Goal: Task Accomplishment & Management: Complete application form

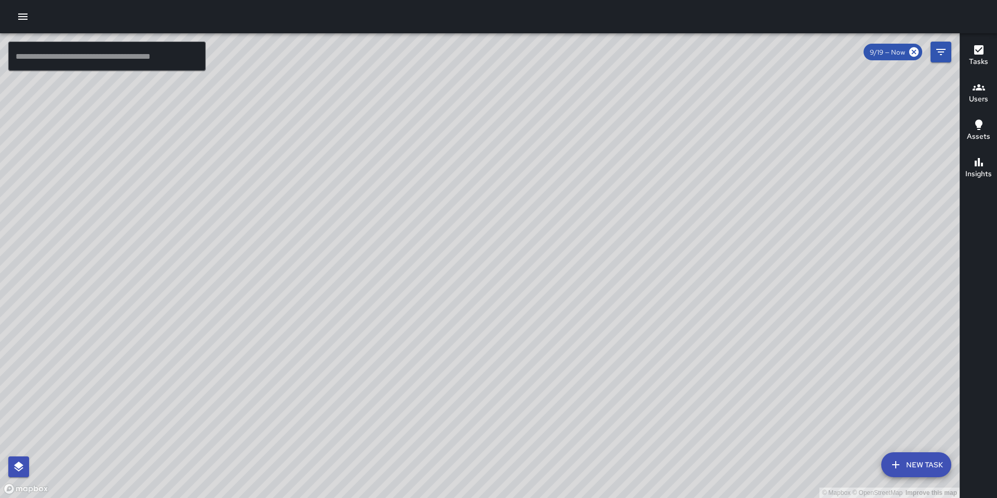
click at [132, 57] on input "text" at bounding box center [106, 56] width 197 height 29
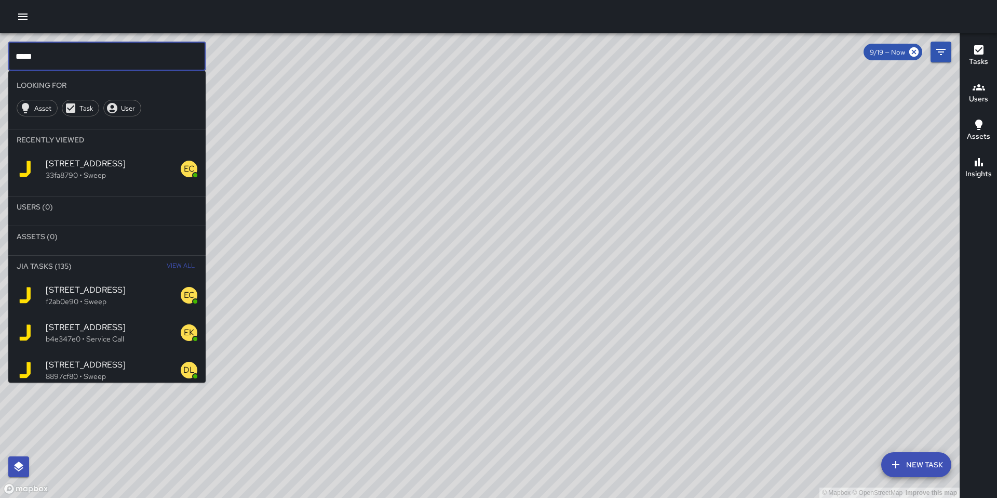
type input "*****"
click at [116, 285] on span "588 Minna Street" at bounding box center [113, 290] width 135 height 12
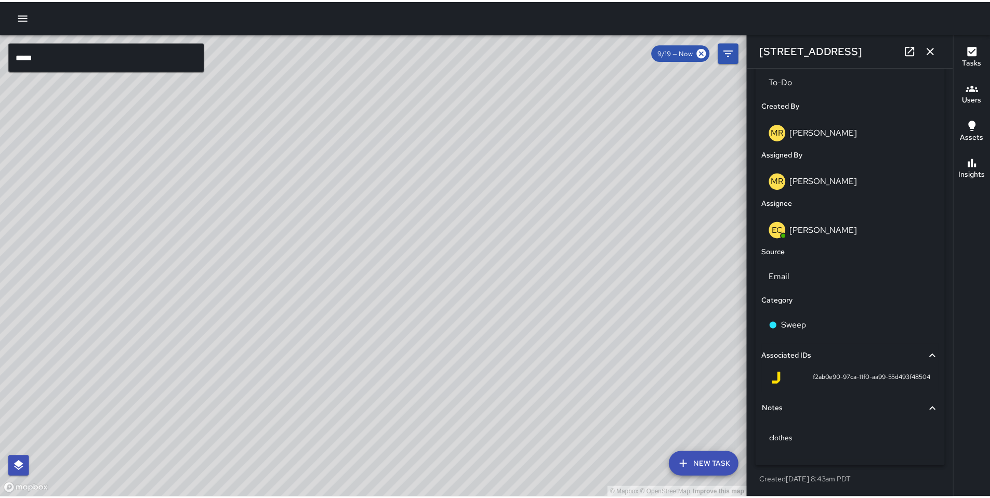
scroll to position [16, 0]
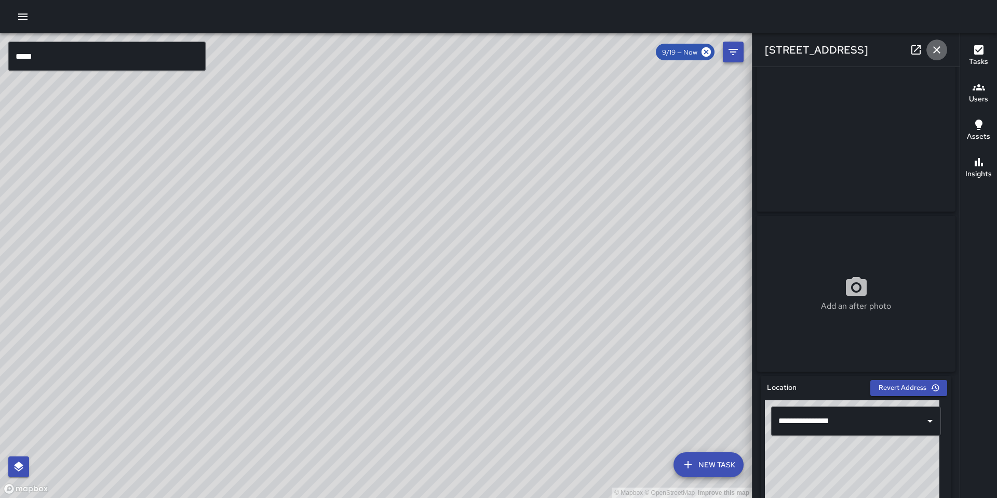
click at [943, 47] on button "button" at bounding box center [937, 49] width 21 height 21
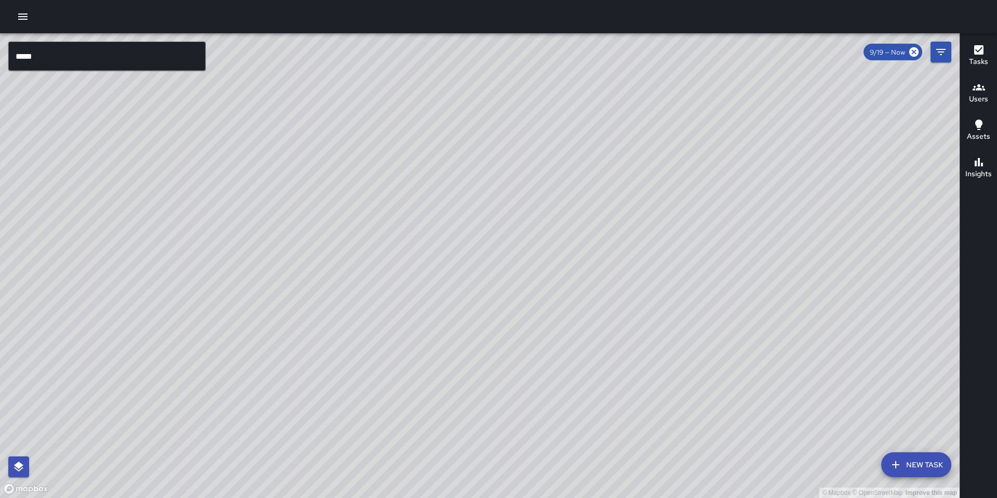
click at [26, 19] on icon "button" at bounding box center [22, 17] width 9 height 6
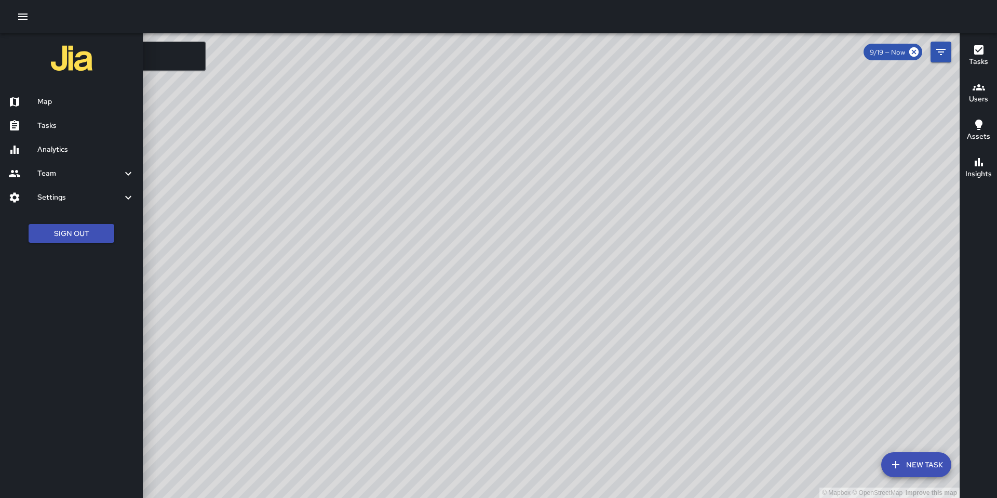
click at [63, 121] on h6 "Tasks" at bounding box center [85, 125] width 97 height 11
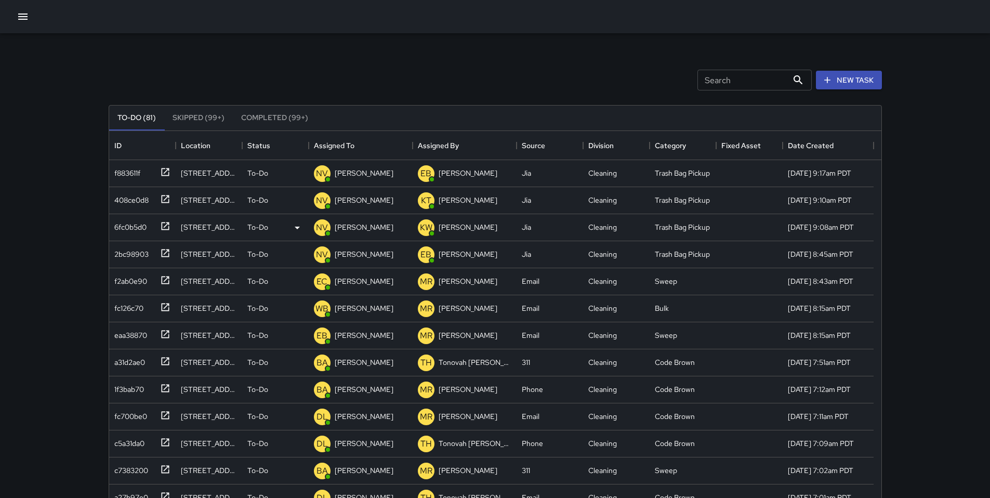
scroll to position [432, 764]
click at [832, 87] on button "New Task" at bounding box center [849, 80] width 66 height 19
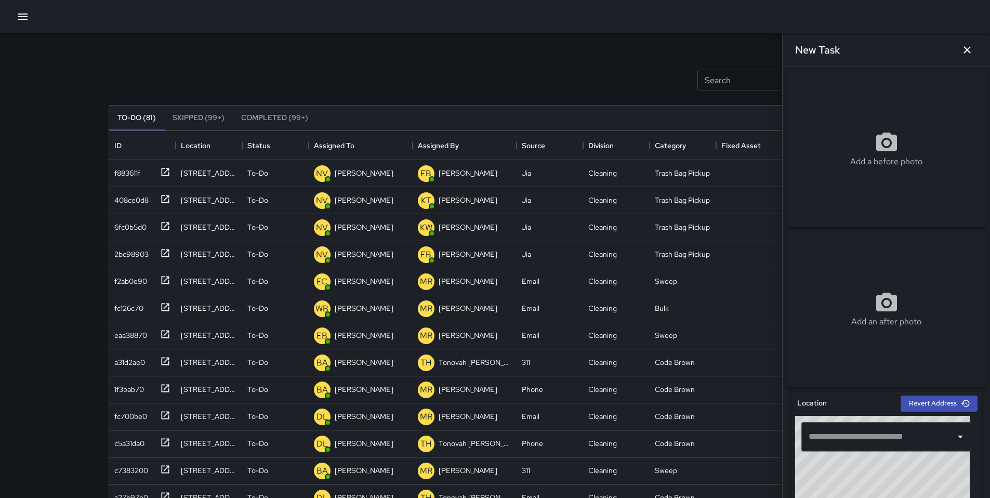
click at [841, 428] on div "​" at bounding box center [886, 436] width 170 height 29
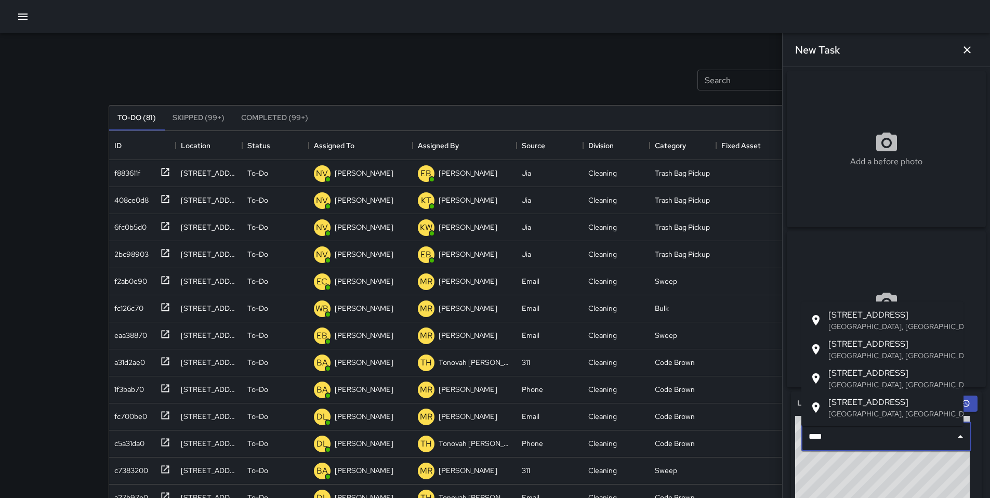
click at [851, 375] on span "555 Natoma Street" at bounding box center [891, 373] width 127 height 12
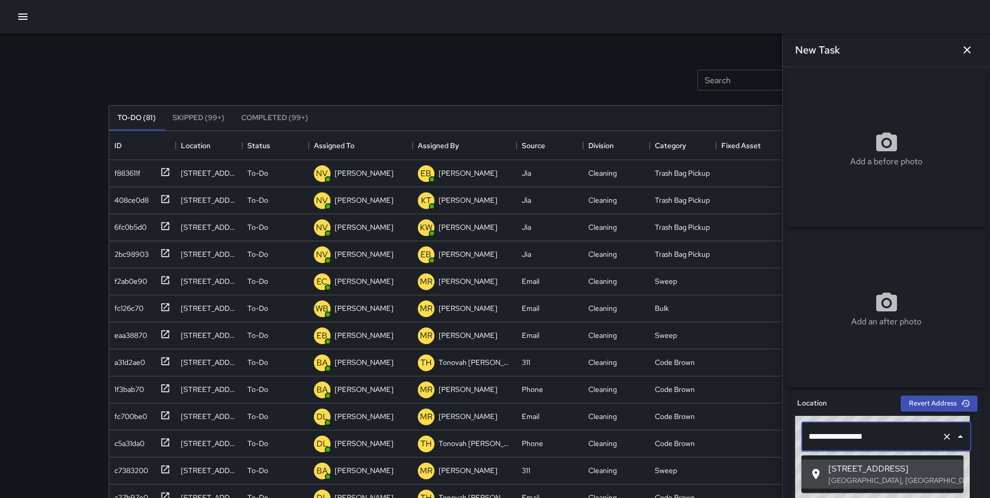
drag, startPoint x: 886, startPoint y: 438, endPoint x: 800, endPoint y: 435, distance: 86.3
click at [800, 435] on div "**********" at bounding box center [886, 437] width 182 height 42
paste input "text"
click at [827, 469] on div at bounding box center [818, 474] width 19 height 12
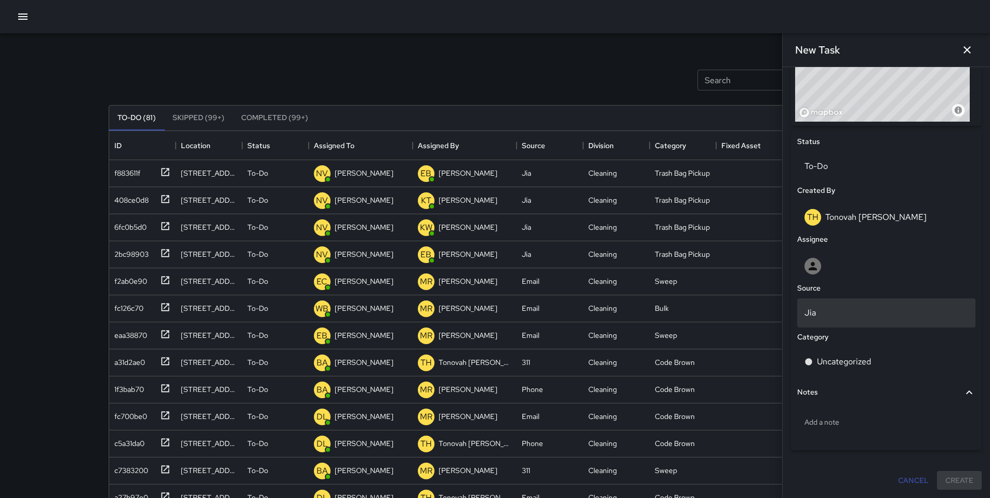
scroll to position [428, 0]
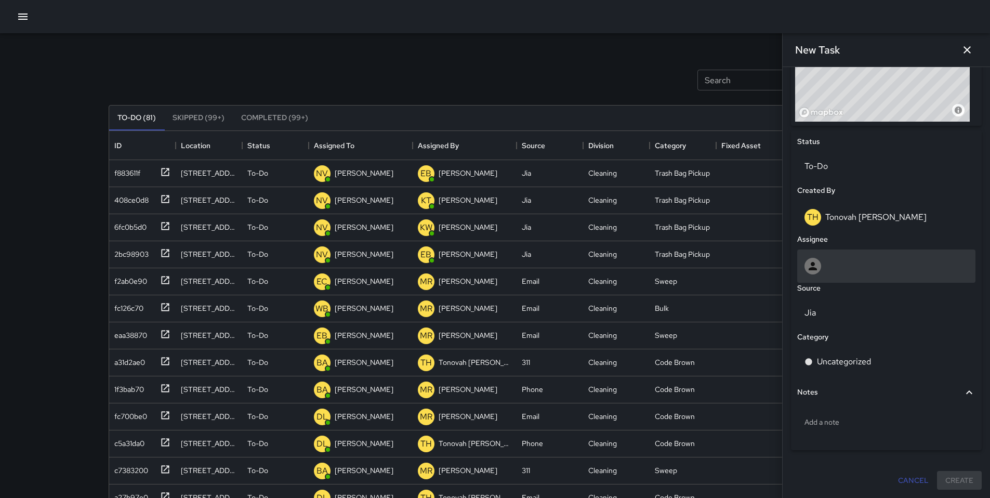
type input "**********"
click at [869, 265] on div at bounding box center [886, 266] width 164 height 17
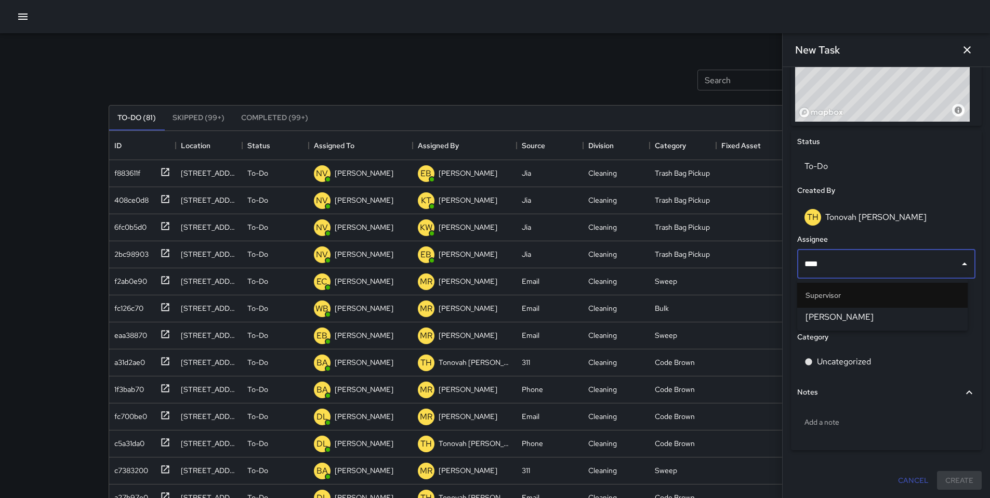
type input "*****"
click at [854, 314] on span "Bryan Alexander" at bounding box center [882, 317] width 154 height 12
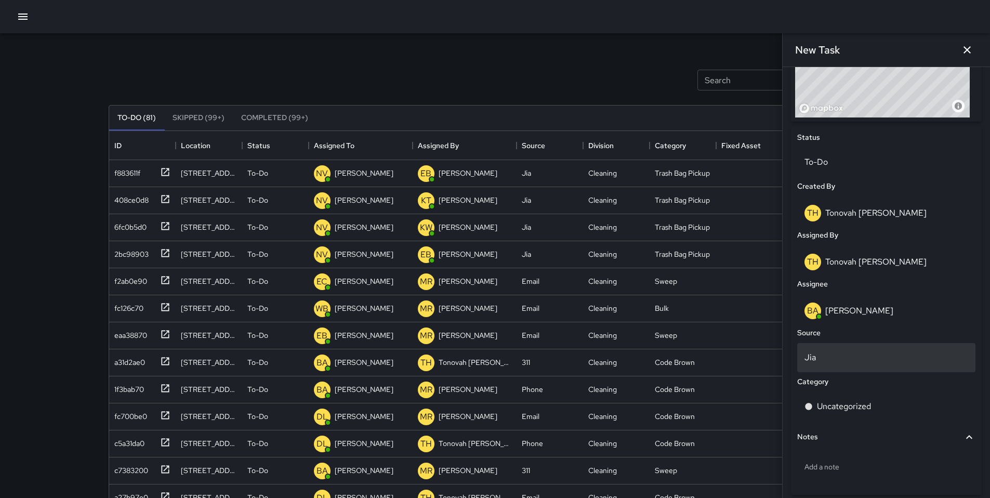
click at [837, 357] on p "Jia" at bounding box center [886, 357] width 164 height 12
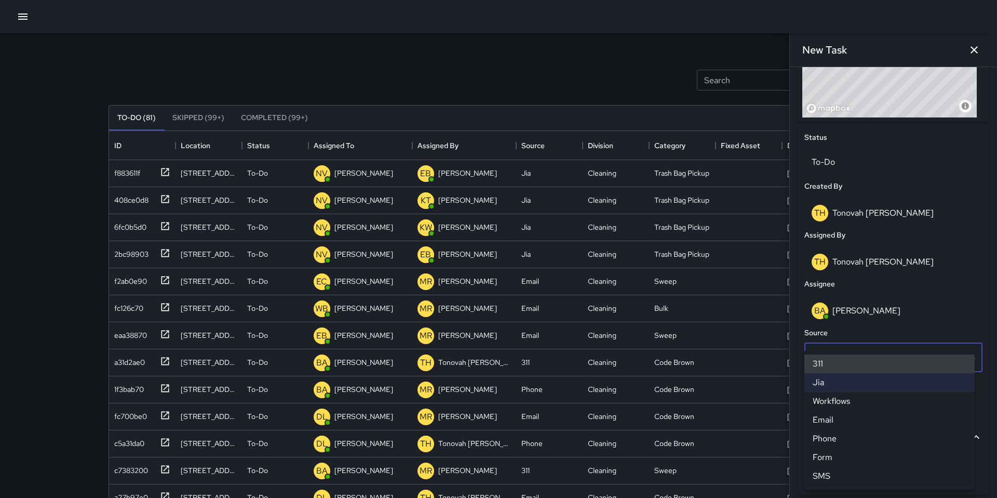
click at [836, 367] on li "311" at bounding box center [890, 363] width 170 height 19
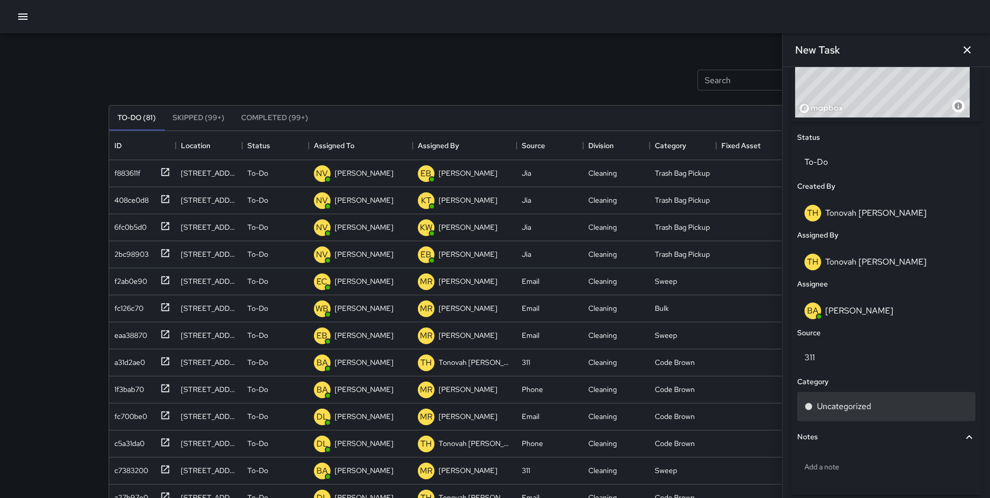
click at [844, 407] on p "Uncategorized" at bounding box center [844, 406] width 54 height 12
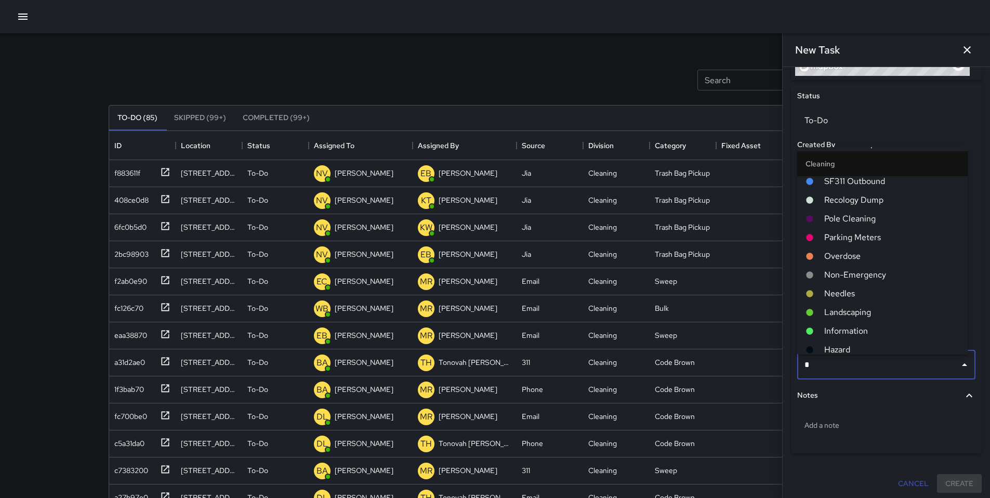
scroll to position [0, 0]
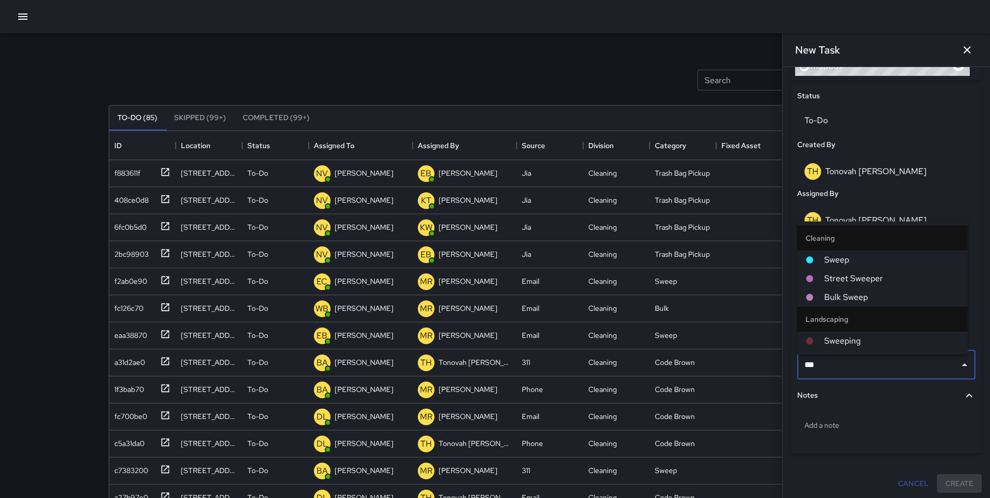
type input "****"
click at [849, 262] on span "Sweep" at bounding box center [891, 260] width 135 height 12
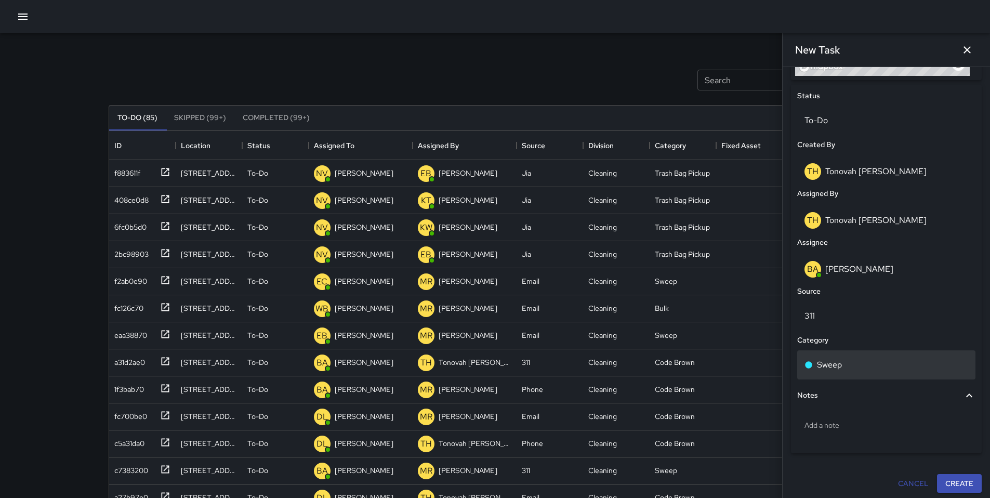
click at [831, 370] on p "Sweep" at bounding box center [829, 364] width 25 height 12
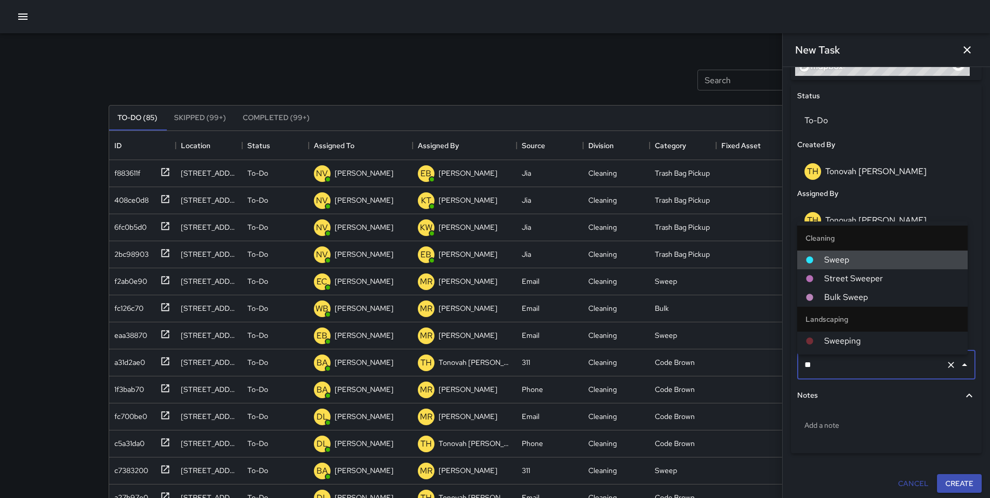
type input "*"
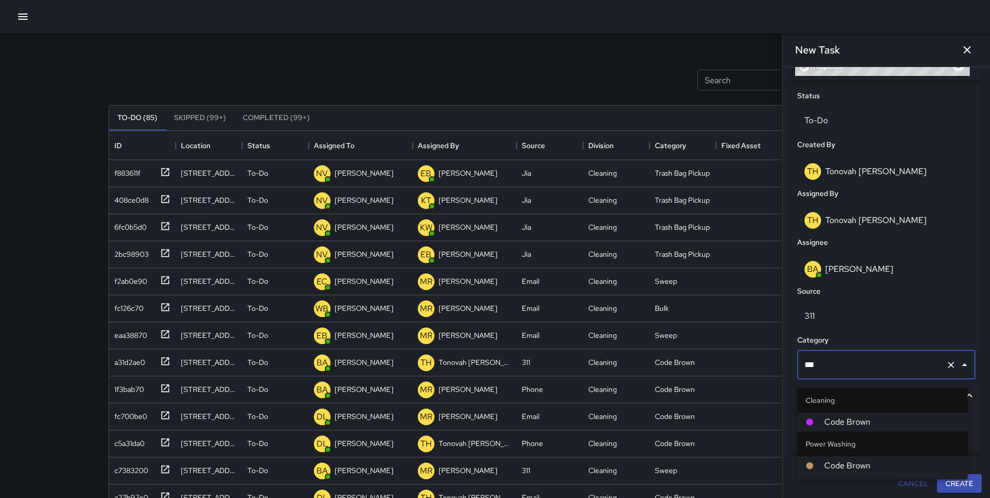
type input "****"
click at [842, 416] on span "Code Brown" at bounding box center [891, 422] width 135 height 12
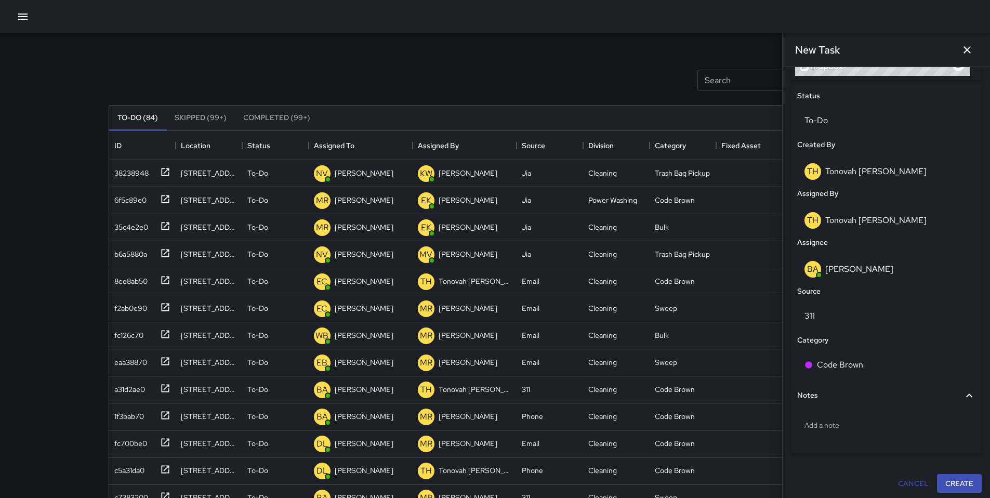
click at [520, 111] on div "To-Do (84) Skipped (99+) Completed (99+)" at bounding box center [495, 117] width 772 height 25
click at [967, 56] on icon "button" at bounding box center [967, 50] width 12 height 12
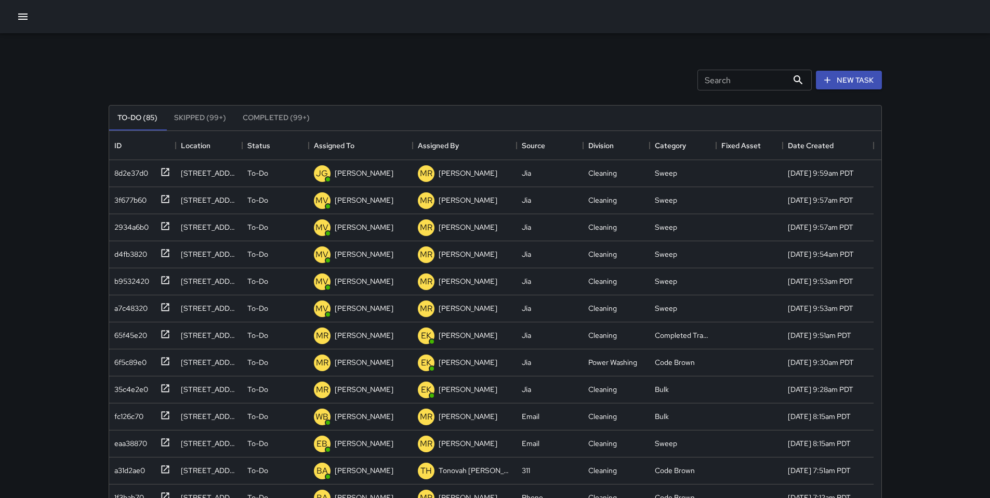
click at [18, 12] on icon "button" at bounding box center [23, 16] width 12 height 12
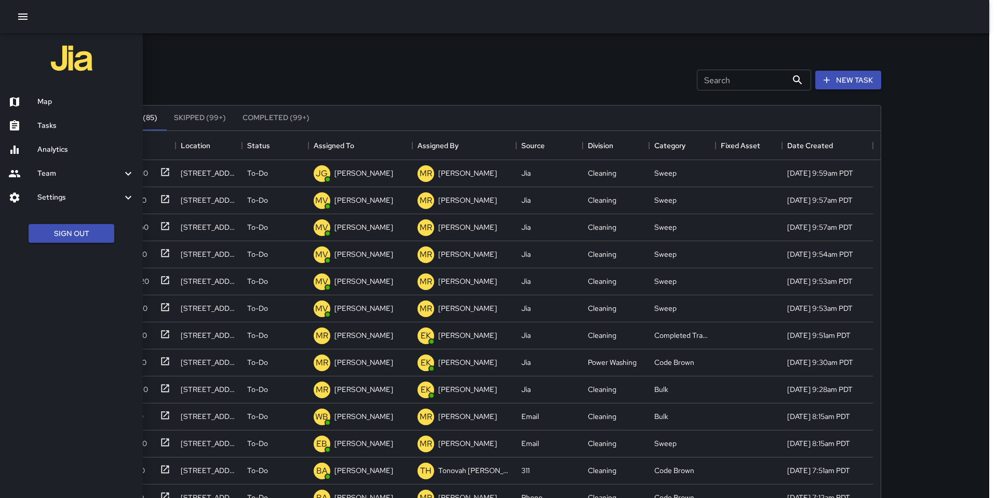
click at [47, 104] on h6 "Map" at bounding box center [85, 101] width 97 height 11
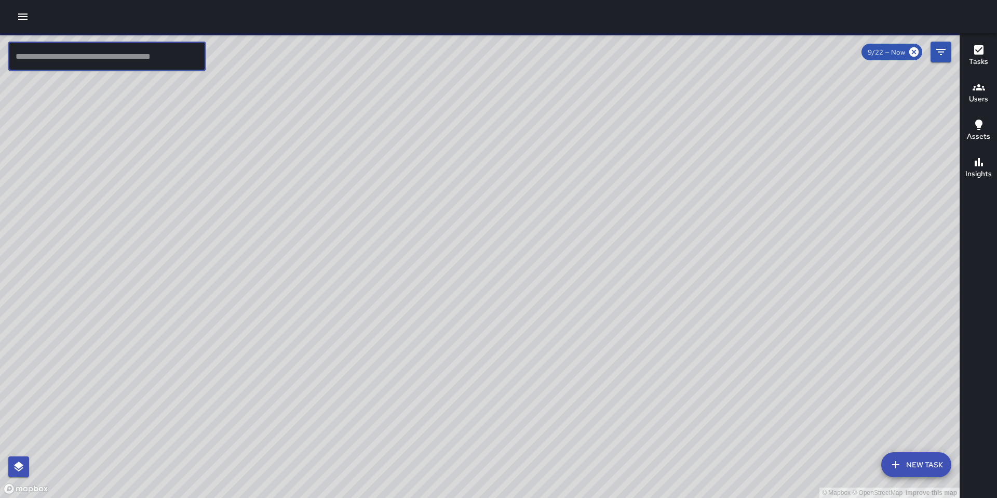
click at [25, 55] on input "text" at bounding box center [106, 56] width 197 height 29
click at [26, 19] on icon "button" at bounding box center [22, 17] width 9 height 6
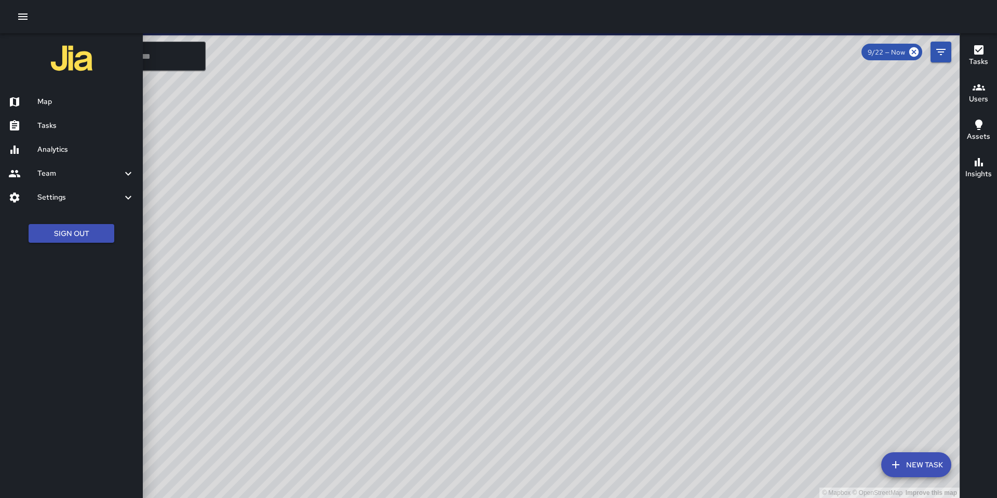
click at [58, 126] on h6 "Tasks" at bounding box center [85, 125] width 97 height 11
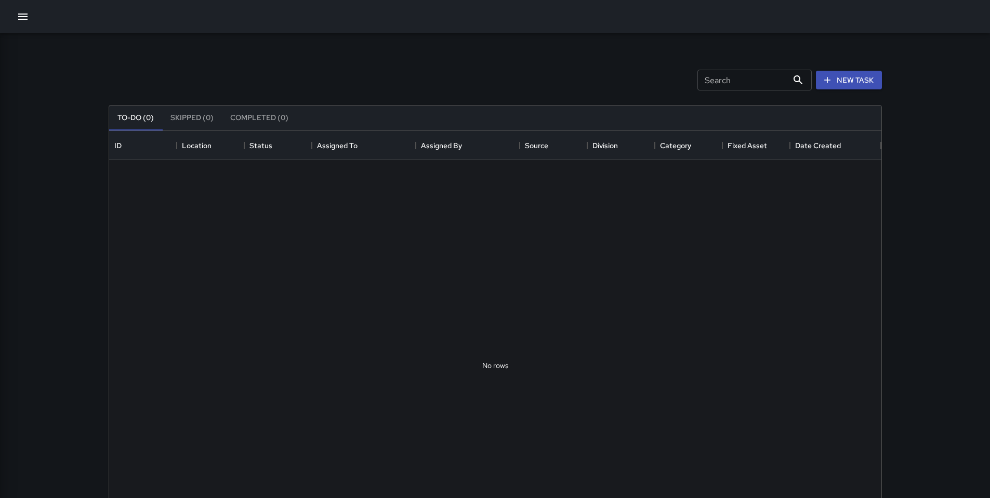
scroll to position [432, 764]
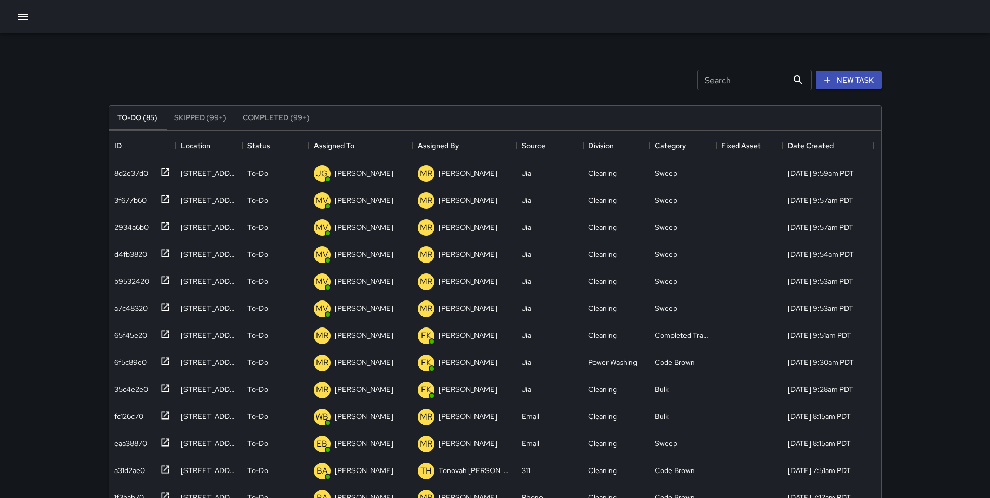
click at [729, 75] on input "Search" at bounding box center [742, 80] width 90 height 21
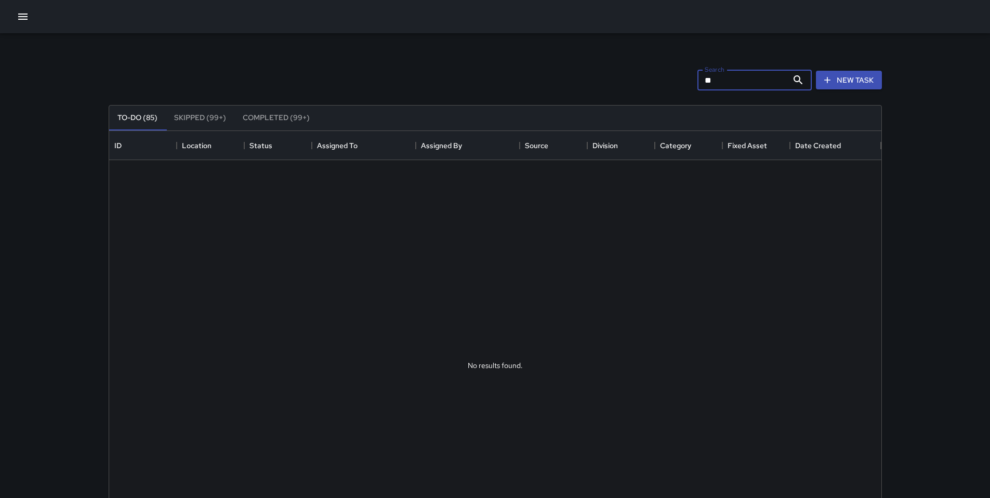
type input "*"
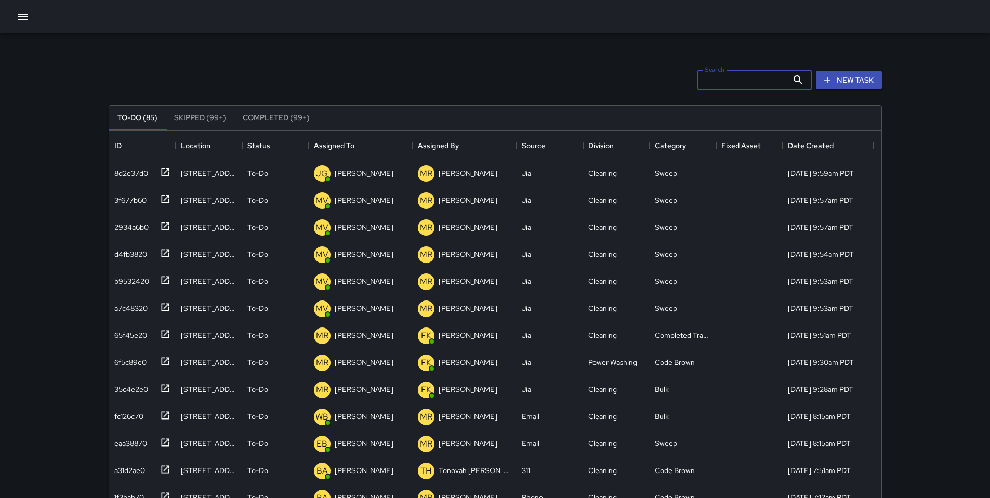
click at [22, 18] on icon "button" at bounding box center [23, 16] width 12 height 12
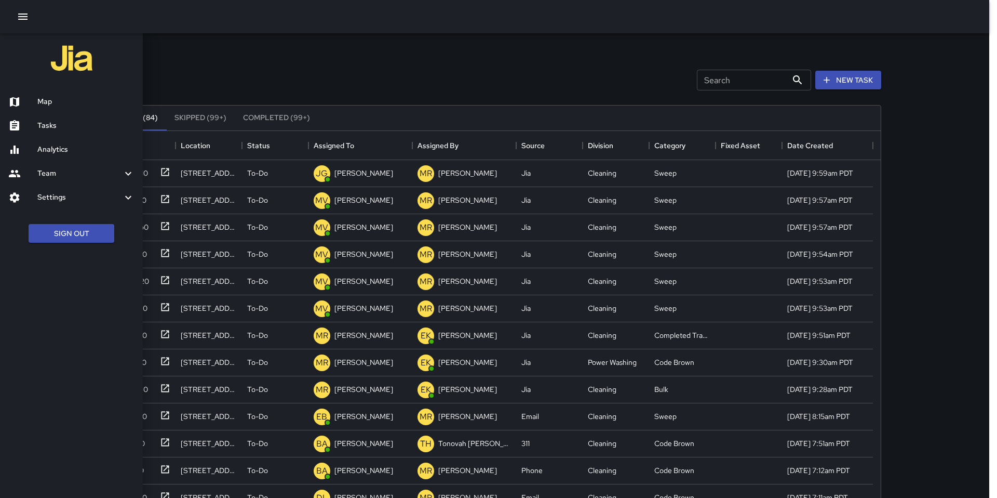
click at [167, 75] on div at bounding box center [498, 249] width 997 height 498
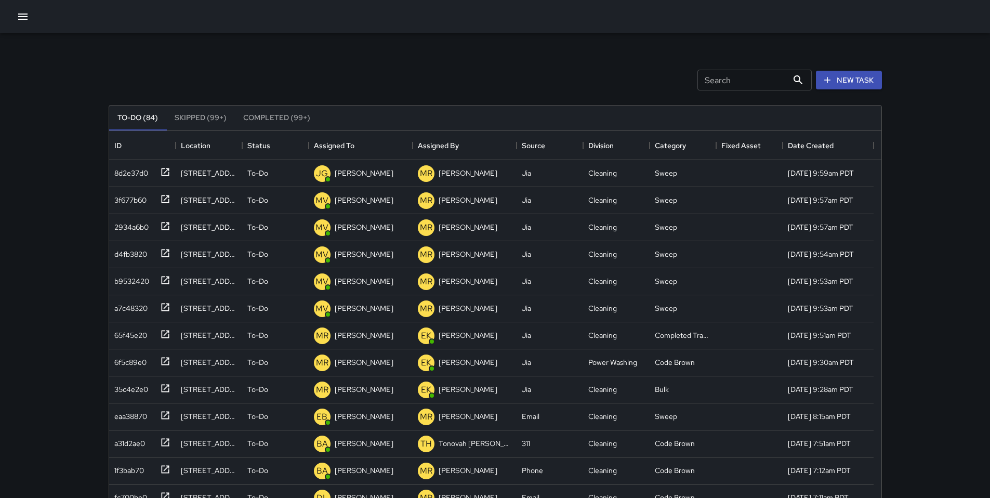
click at [103, 71] on div "Search Search New Task To-Do (84) Skipped (99+) Completed (99+) ID Location Sta…" at bounding box center [495, 323] width 798 height 580
click at [28, 20] on icon "button" at bounding box center [23, 16] width 12 height 12
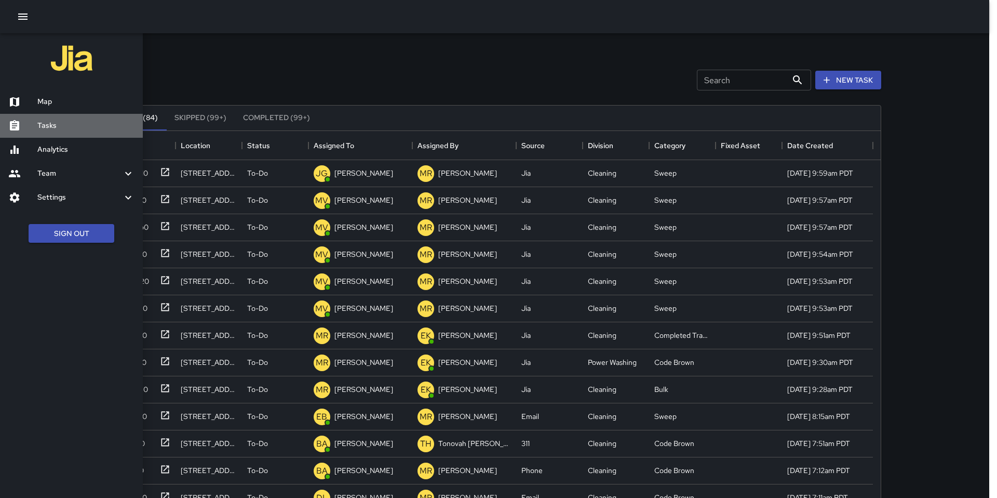
click at [35, 128] on div at bounding box center [22, 125] width 29 height 12
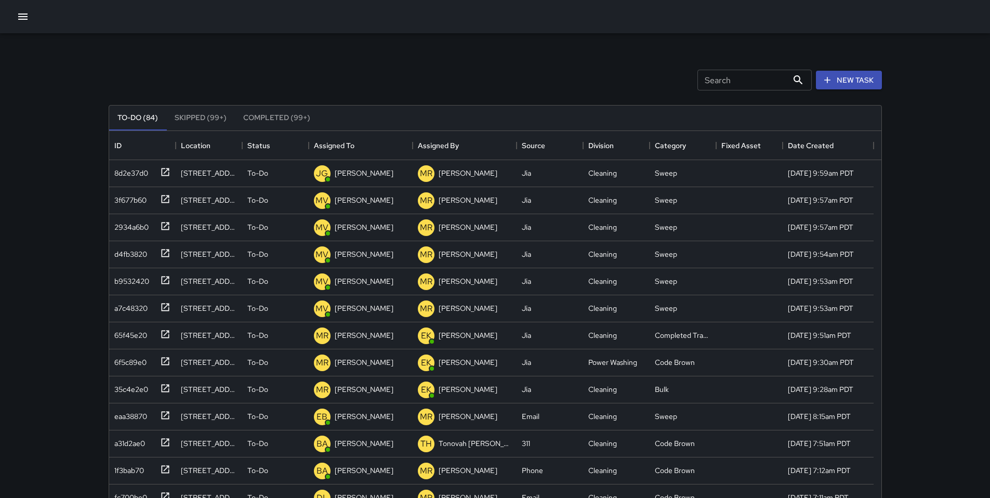
click at [19, 19] on icon "button" at bounding box center [22, 17] width 9 height 6
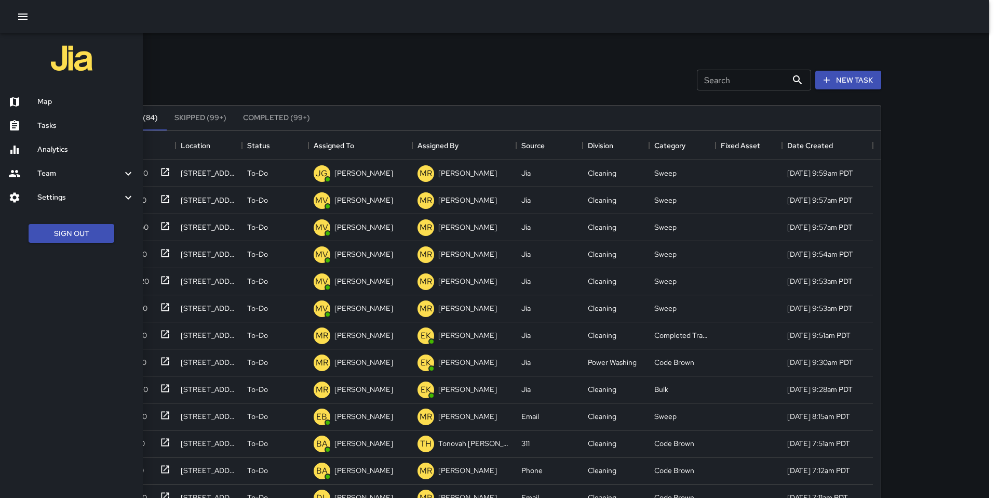
click at [59, 146] on h6 "Analytics" at bounding box center [85, 149] width 97 height 11
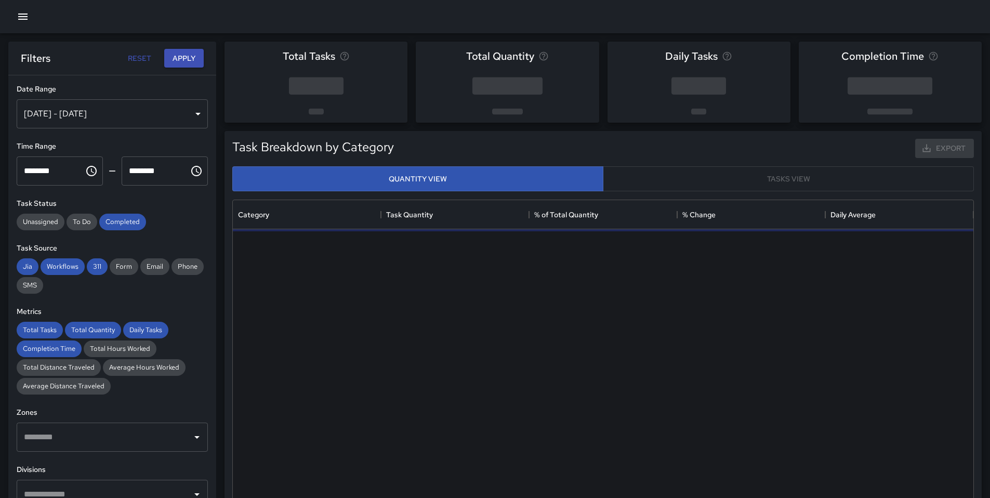
scroll to position [303, 733]
click at [118, 118] on div "Sep 16, 2025 - Sep 22, 2025" at bounding box center [112, 113] width 191 height 29
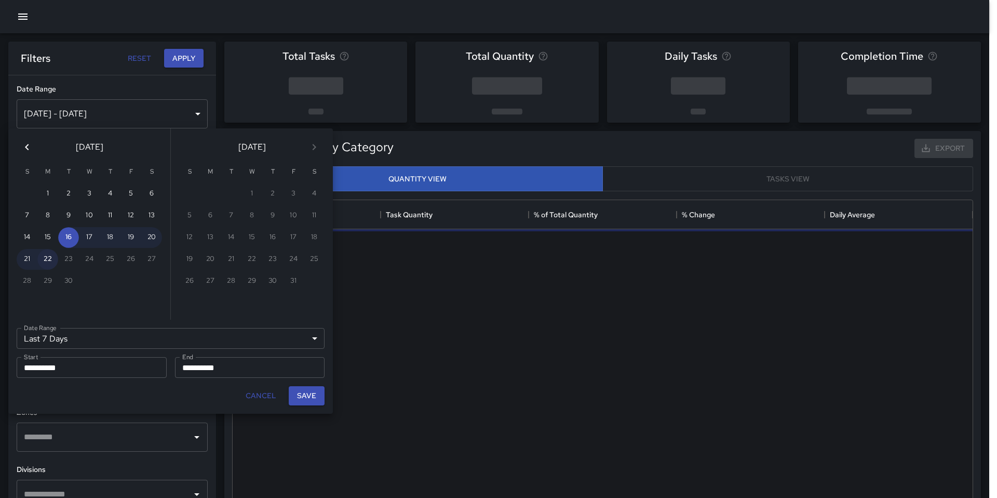
click at [48, 261] on button "22" at bounding box center [47, 259] width 21 height 21
type input "******"
type input "**********"
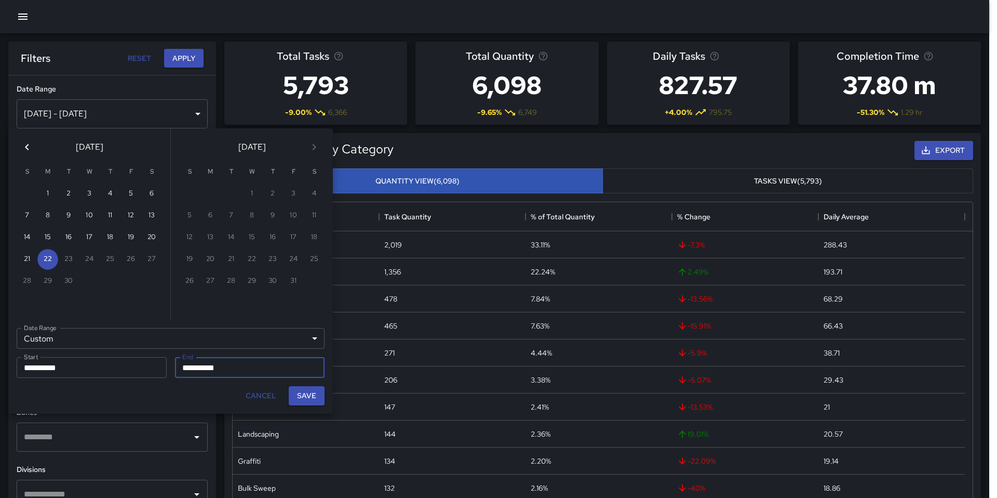
click at [31, 143] on icon "Previous month" at bounding box center [27, 147] width 12 height 12
drag, startPoint x: 210, startPoint y: 257, endPoint x: 215, endPoint y: 270, distance: 13.3
click at [210, 257] on button "22" at bounding box center [210, 259] width 21 height 21
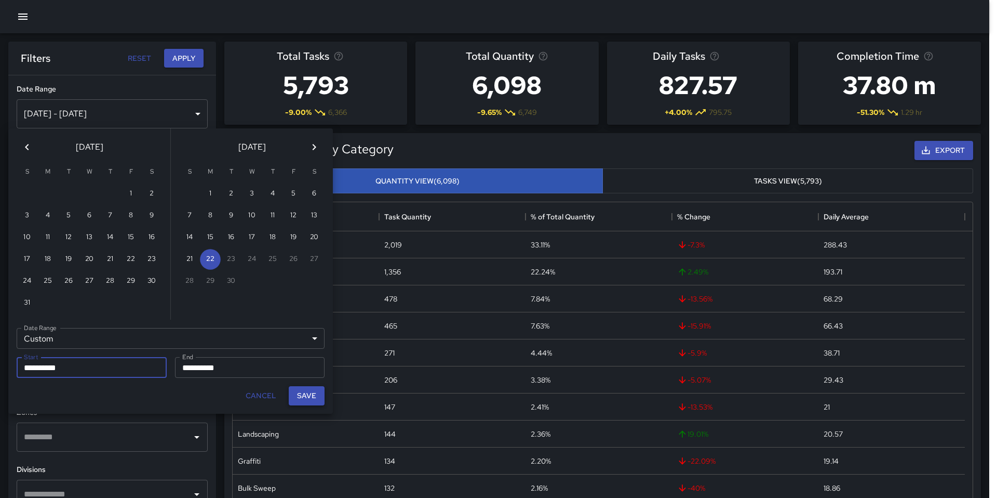
click at [300, 398] on button "Save" at bounding box center [307, 395] width 36 height 19
type input "**********"
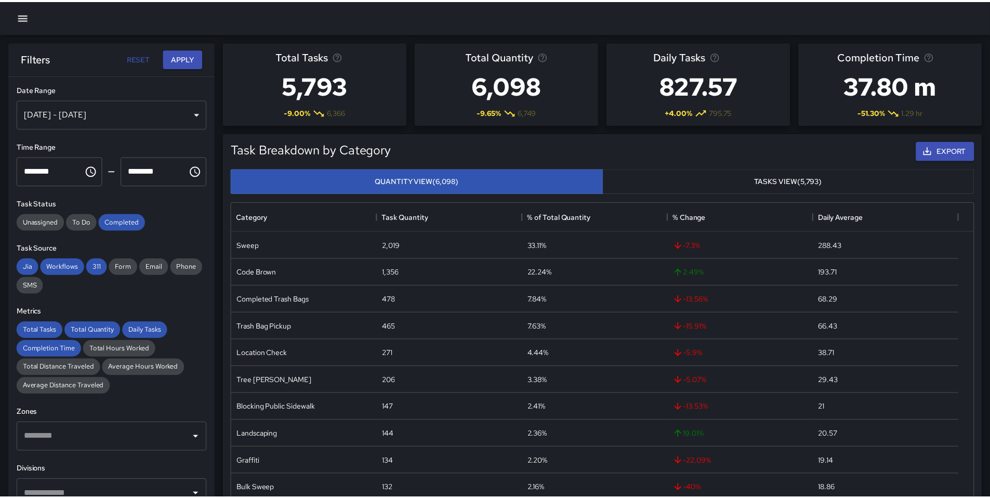
scroll to position [8, 8]
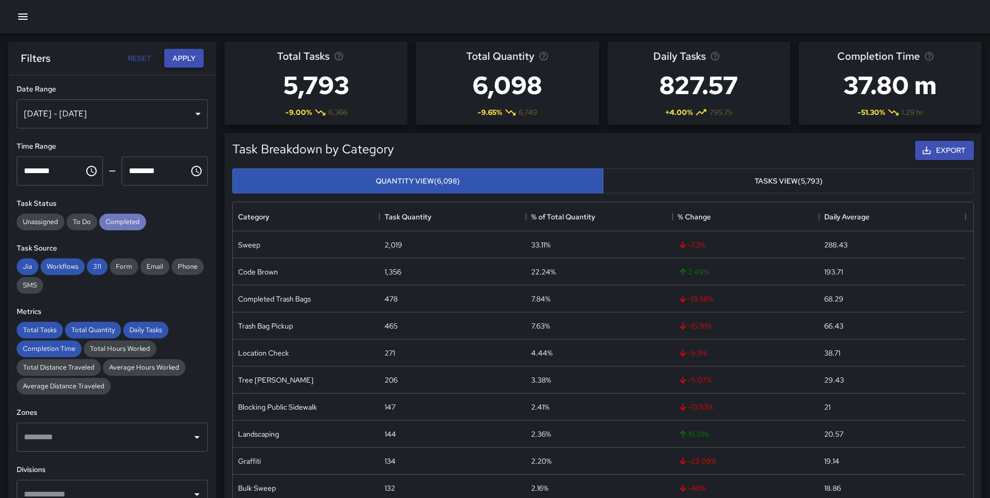
click at [120, 224] on span "Completed" at bounding box center [122, 221] width 47 height 9
click at [28, 263] on span "Jia" at bounding box center [28, 266] width 22 height 9
drag, startPoint x: 49, startPoint y: 271, endPoint x: 79, endPoint y: 270, distance: 30.1
click at [50, 272] on div "Workflows" at bounding box center [63, 266] width 44 height 17
click at [94, 268] on span "311" at bounding box center [97, 266] width 21 height 9
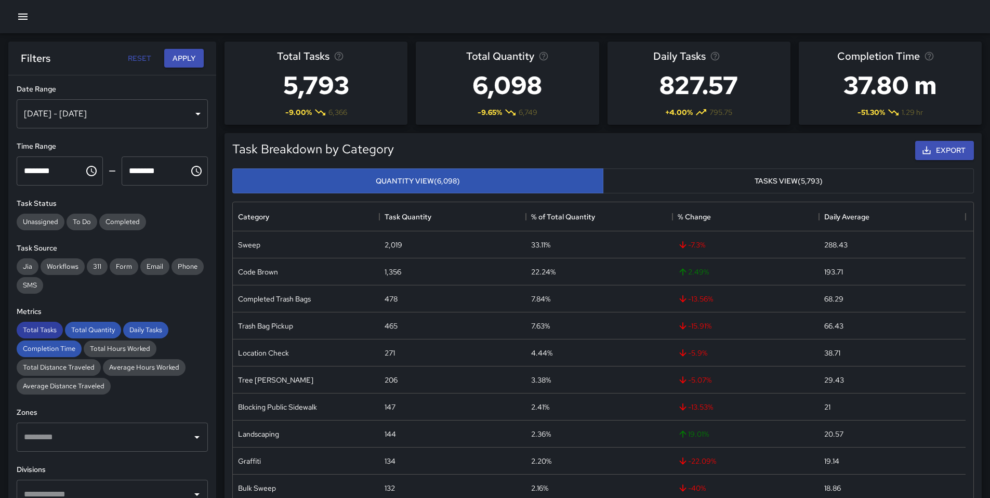
click at [39, 327] on span "Total Tasks" at bounding box center [40, 329] width 46 height 9
click at [82, 334] on span "Total Quantity" at bounding box center [93, 329] width 56 height 9
drag, startPoint x: 165, startPoint y: 331, endPoint x: 151, endPoint y: 337, distance: 15.6
click at [162, 334] on div "Daily Tasks" at bounding box center [145, 330] width 45 height 17
click at [59, 354] on div "Completion Time" at bounding box center [49, 348] width 65 height 17
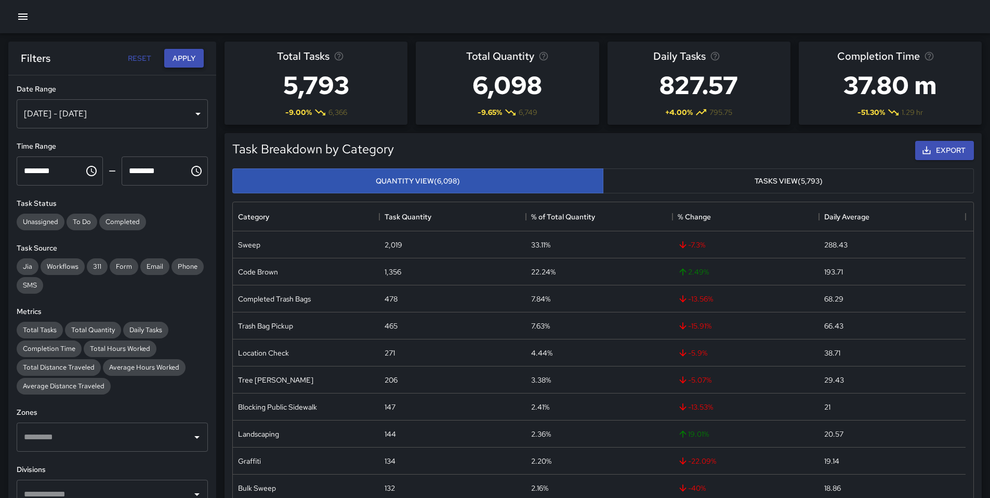
click at [179, 61] on button "Apply" at bounding box center [183, 58] width 39 height 19
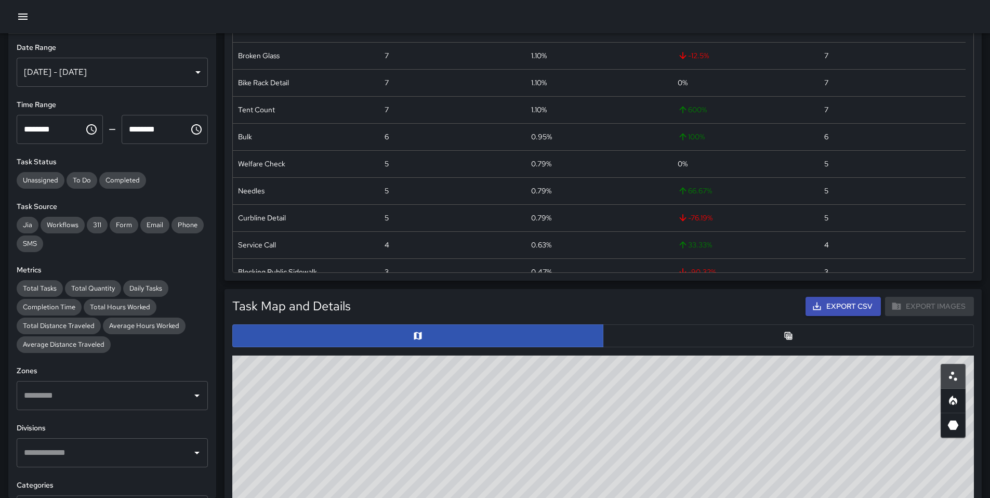
scroll to position [175, 0]
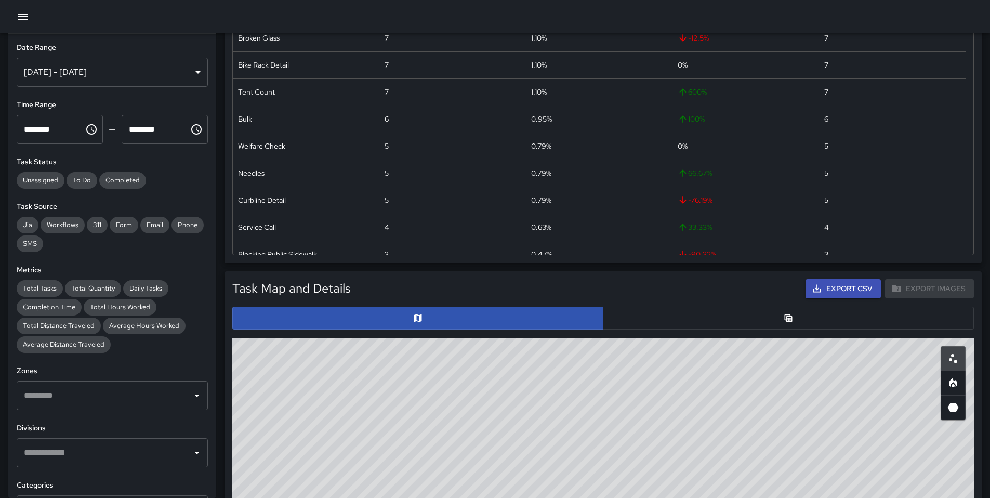
click at [659, 321] on button "button" at bounding box center [788, 318] width 371 height 23
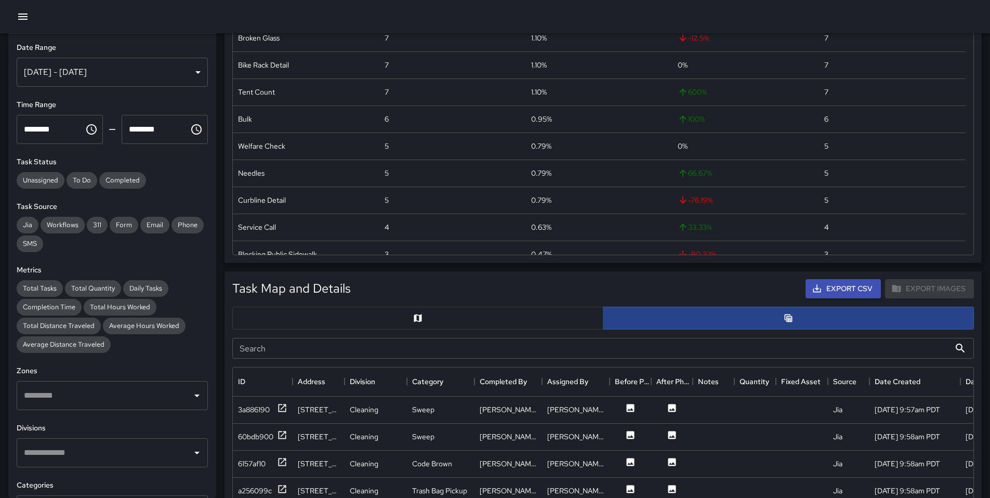
scroll to position [8, 8]
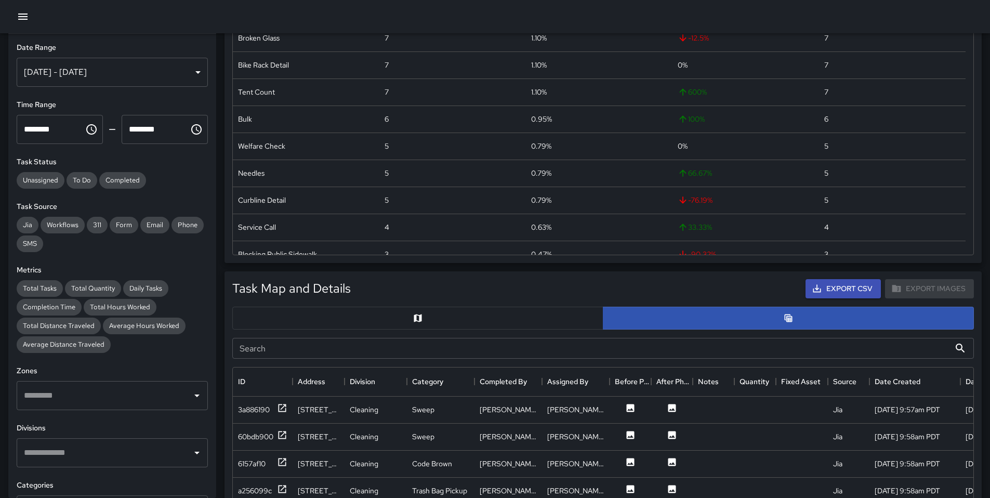
click at [504, 344] on input "Search" at bounding box center [590, 348] width 717 height 21
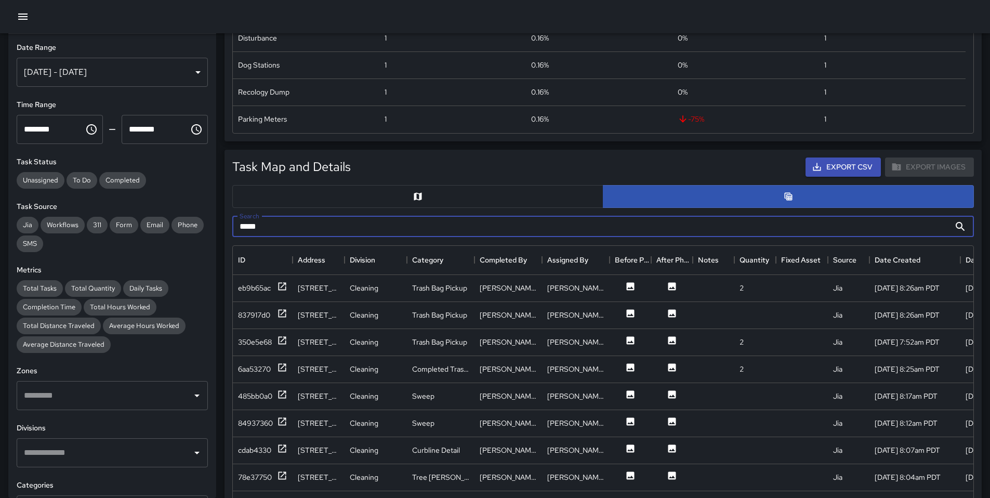
scroll to position [296, 0]
type input "*****"
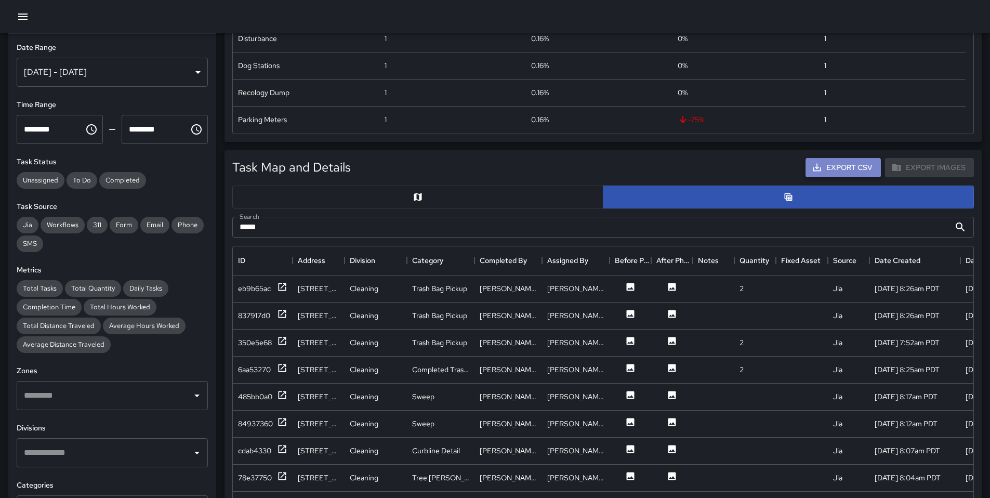
click at [857, 169] on button "Export CSV" at bounding box center [842, 167] width 75 height 19
click at [843, 169] on button "Export CSV" at bounding box center [842, 167] width 75 height 19
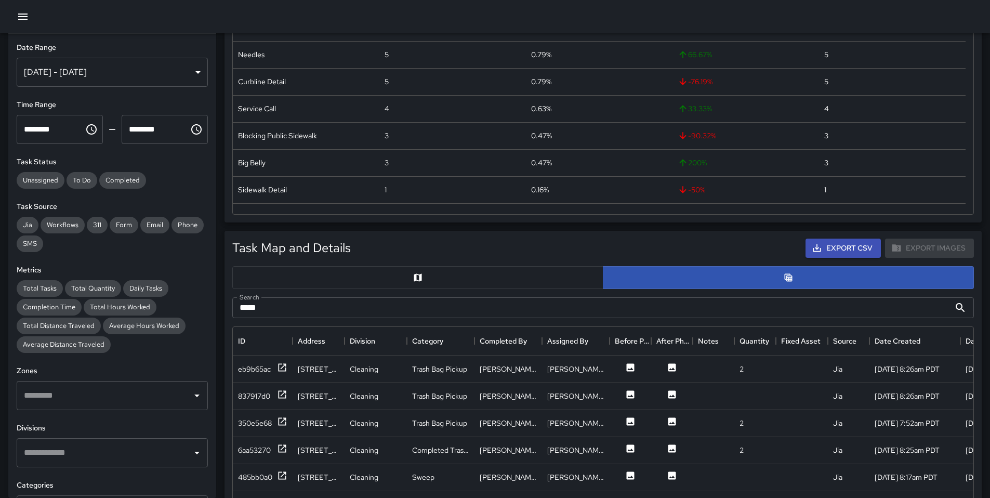
scroll to position [72, 0]
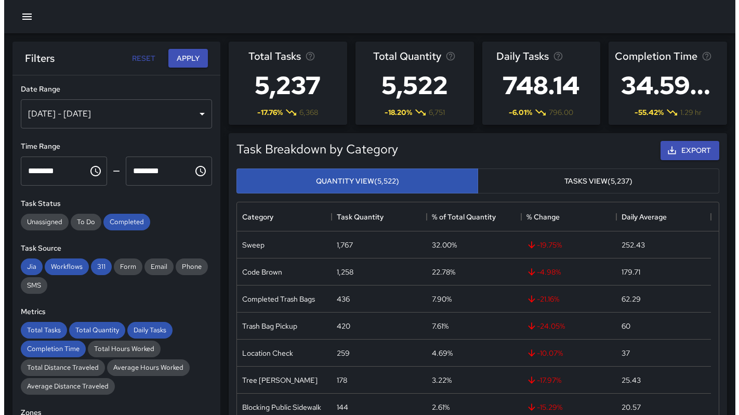
scroll to position [303, 474]
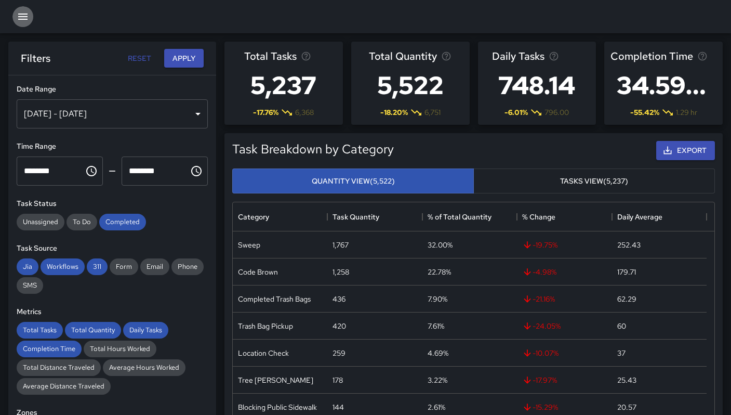
click at [29, 18] on icon "button" at bounding box center [23, 16] width 12 height 12
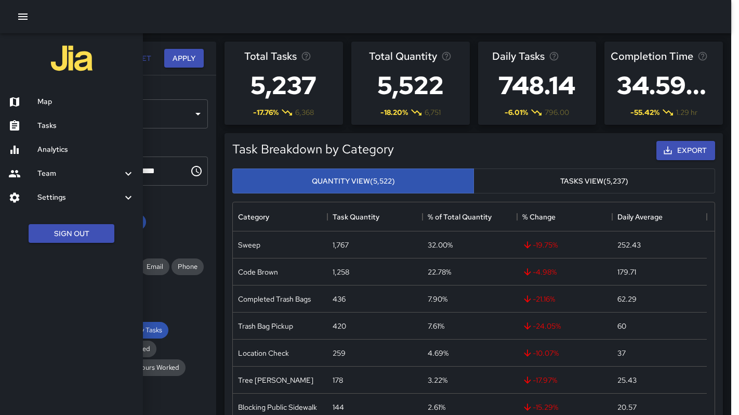
click at [50, 99] on h6 "Map" at bounding box center [85, 101] width 97 height 11
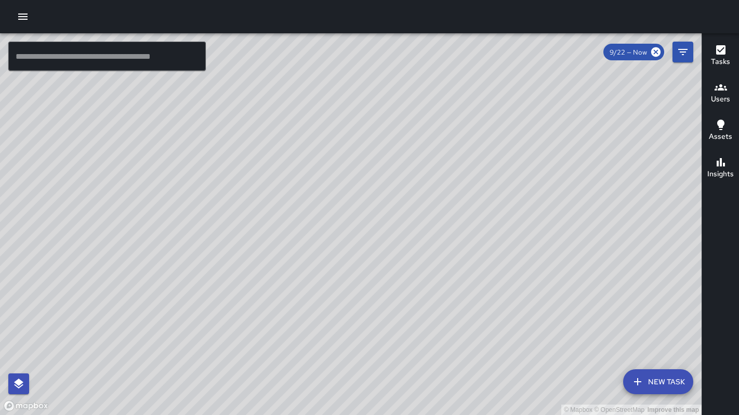
click at [637, 388] on button "New Task" at bounding box center [658, 381] width 70 height 25
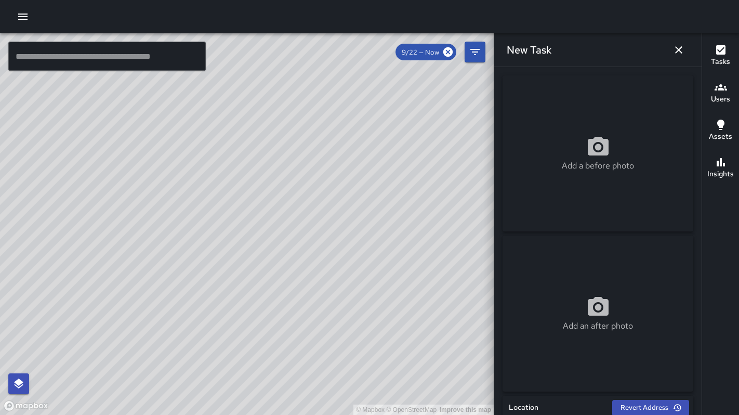
scroll to position [94, 0]
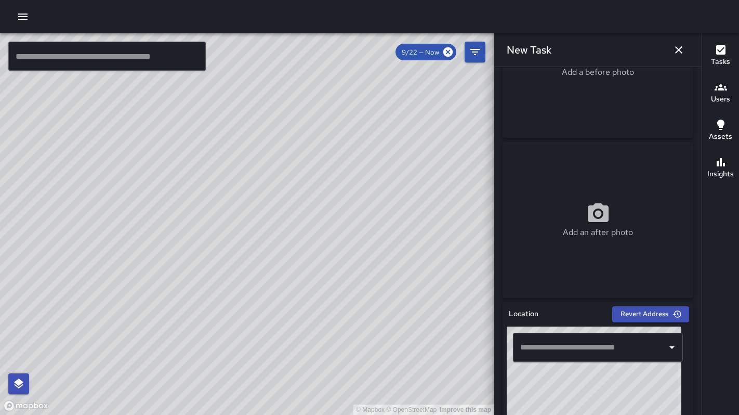
click at [584, 346] on input "text" at bounding box center [589, 347] width 145 height 20
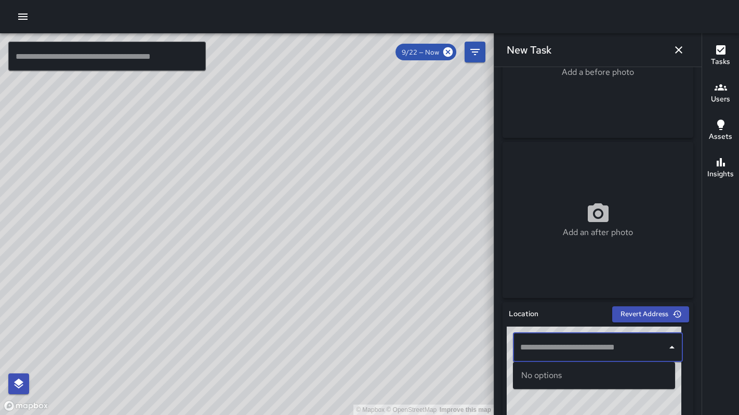
click at [584, 342] on input "text" at bounding box center [589, 347] width 145 height 20
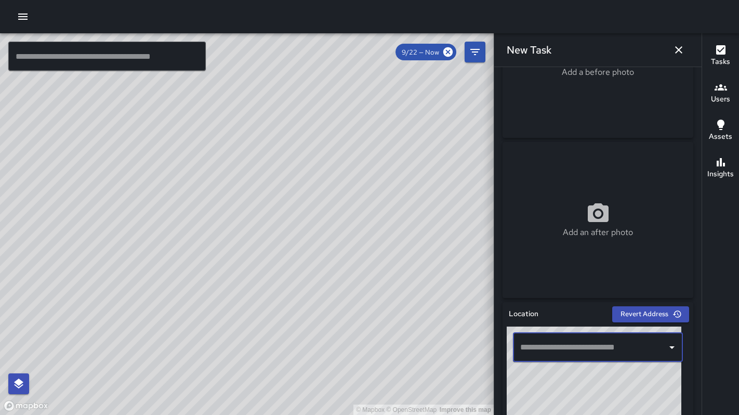
click at [571, 350] on input "text" at bounding box center [589, 347] width 145 height 20
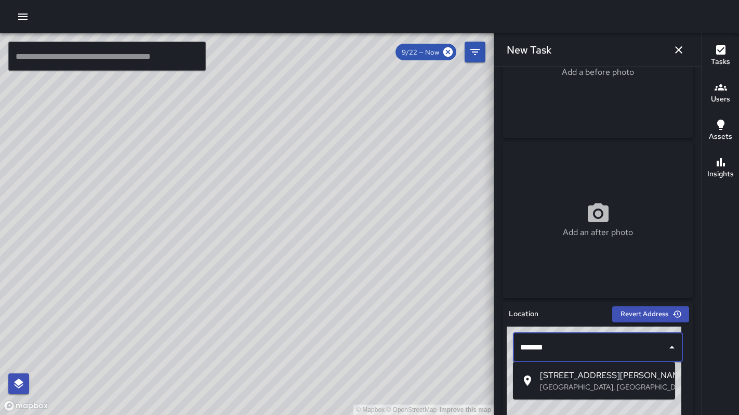
click at [563, 374] on span "[STREET_ADDRESS][PERSON_NAME]" at bounding box center [603, 375] width 127 height 12
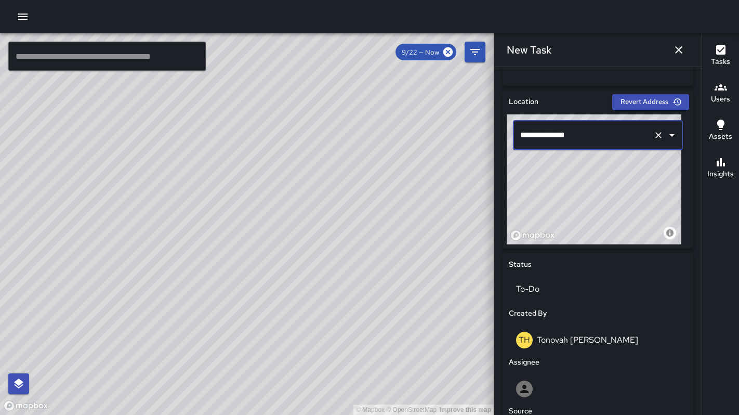
scroll to position [496, 0]
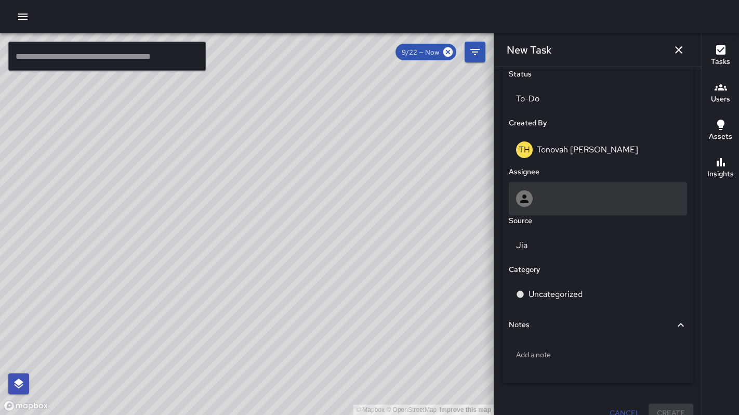
type input "**********"
click at [547, 200] on div at bounding box center [598, 198] width 164 height 17
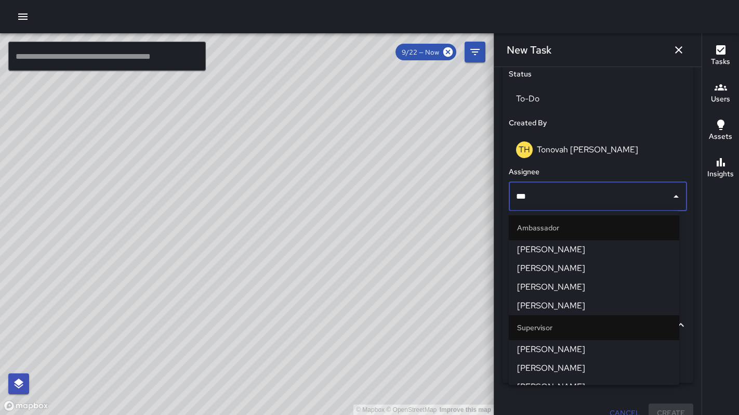
type input "****"
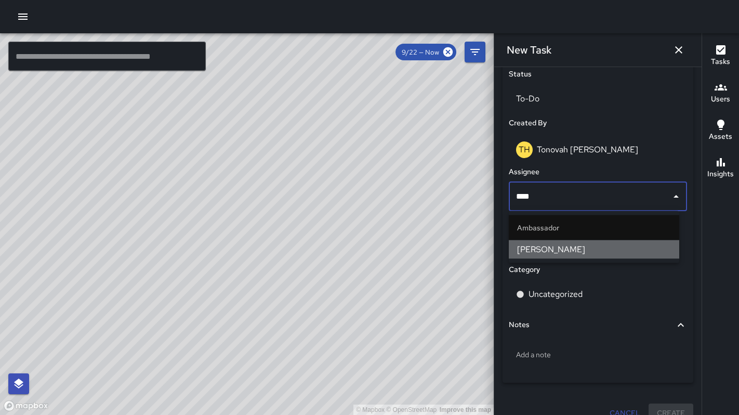
click at [557, 252] on span "[PERSON_NAME]" at bounding box center [594, 249] width 154 height 12
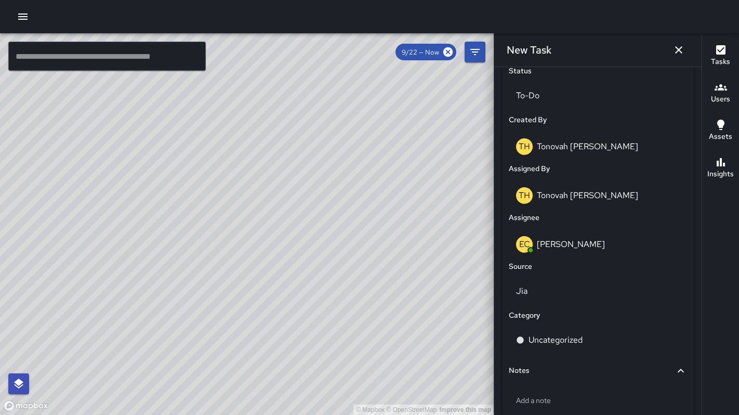
scroll to position [510, 0]
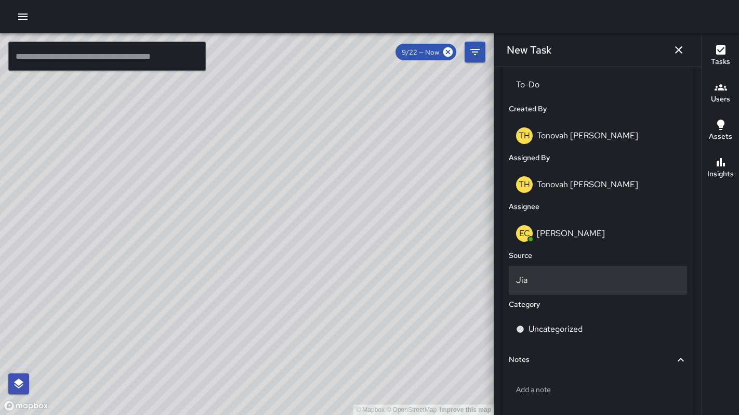
click at [573, 295] on div "Jia" at bounding box center [598, 279] width 182 height 33
click at [571, 289] on div "Jia" at bounding box center [598, 279] width 178 height 29
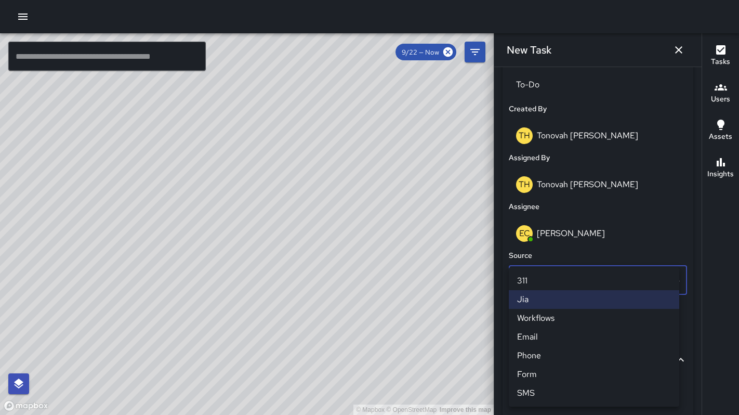
click at [538, 335] on li "Email" at bounding box center [594, 336] width 170 height 19
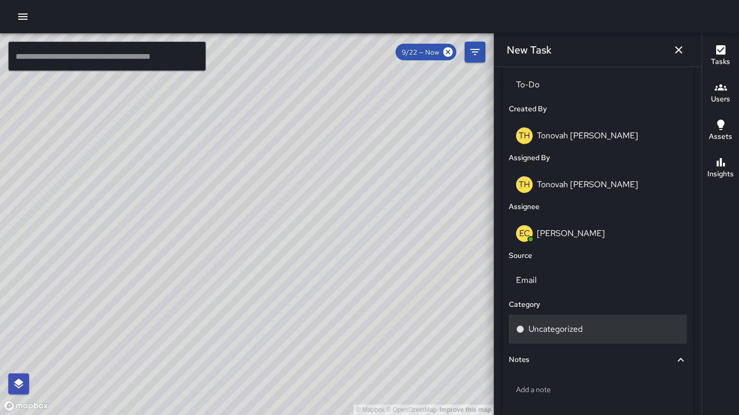
click at [543, 327] on p "Uncategorized" at bounding box center [555, 329] width 54 height 12
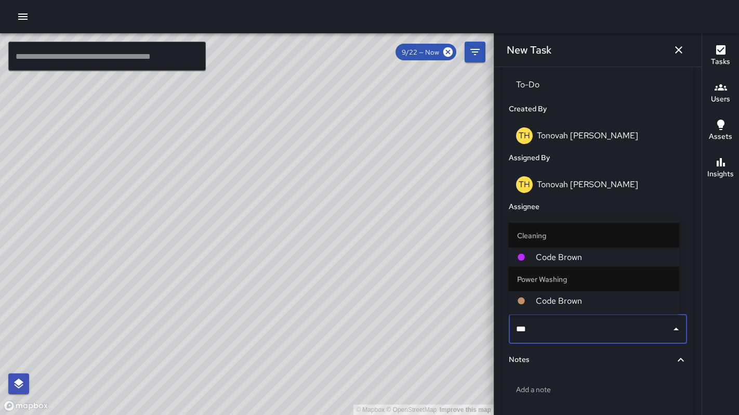
type input "****"
click at [557, 254] on span "Code Brown" at bounding box center [603, 257] width 135 height 12
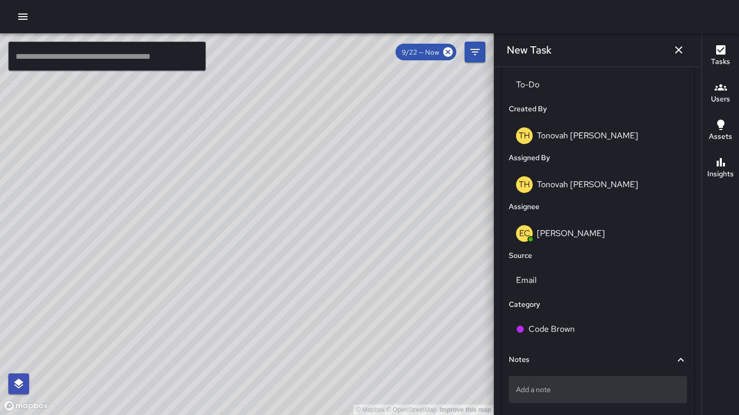
click at [553, 393] on p "Add a note" at bounding box center [598, 389] width 164 height 10
type textarea "**********"
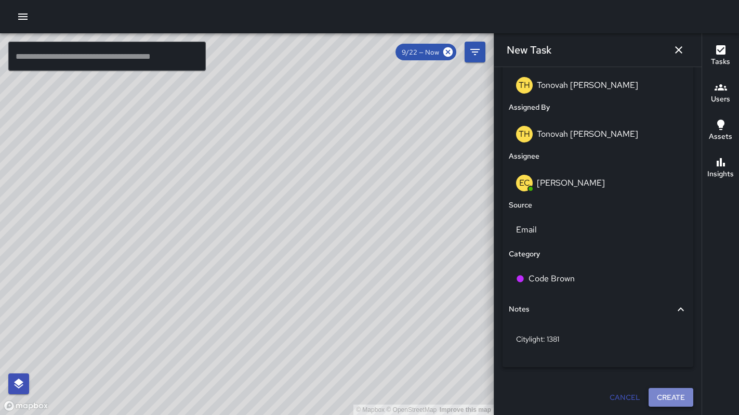
click at [651, 393] on button "Create" at bounding box center [670, 397] width 45 height 19
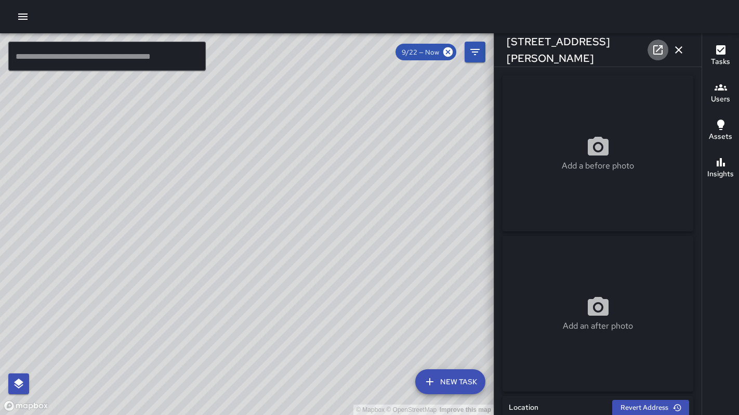
click at [659, 45] on icon at bounding box center [657, 49] width 9 height 9
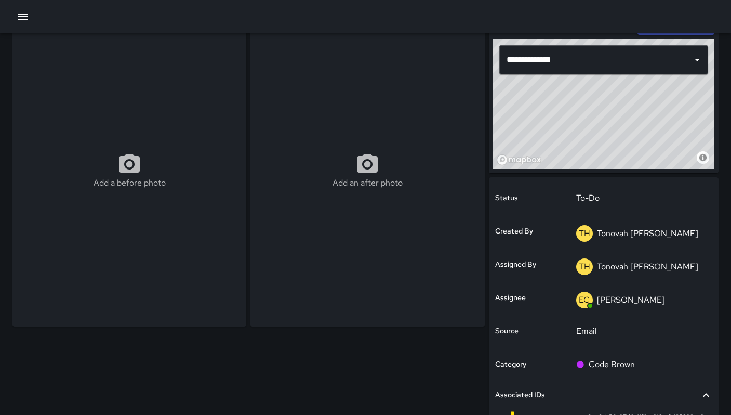
scroll to position [59, 0]
